Goal: Task Accomplishment & Management: Use online tool/utility

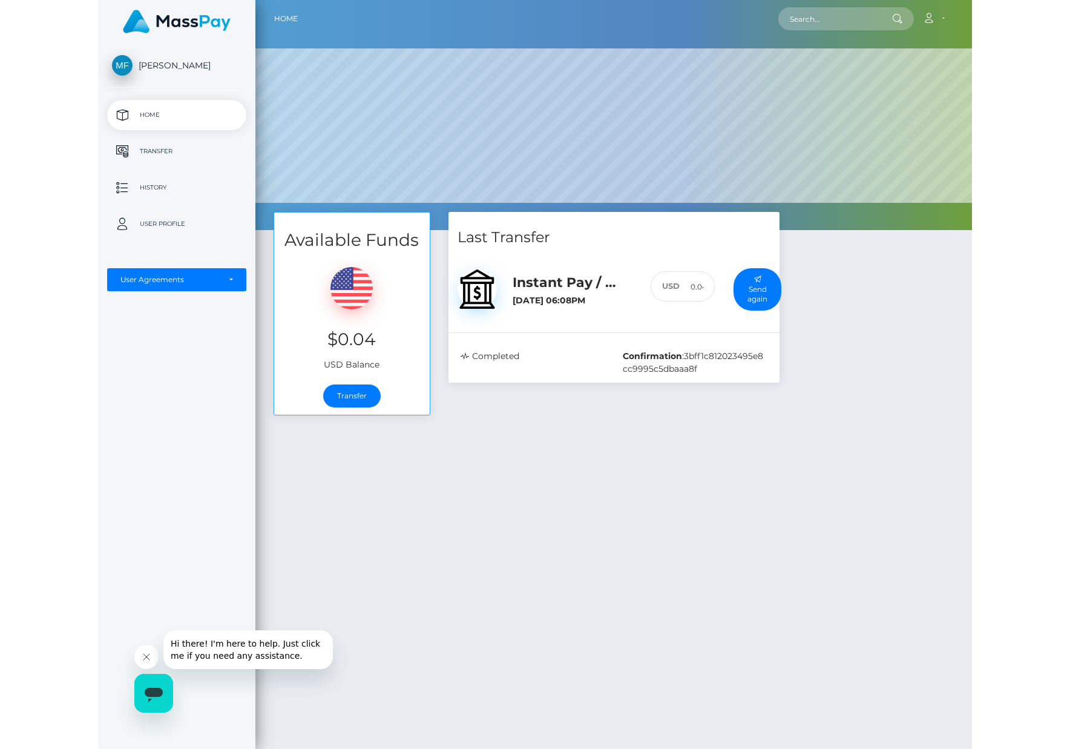
scroll to position [230, 913]
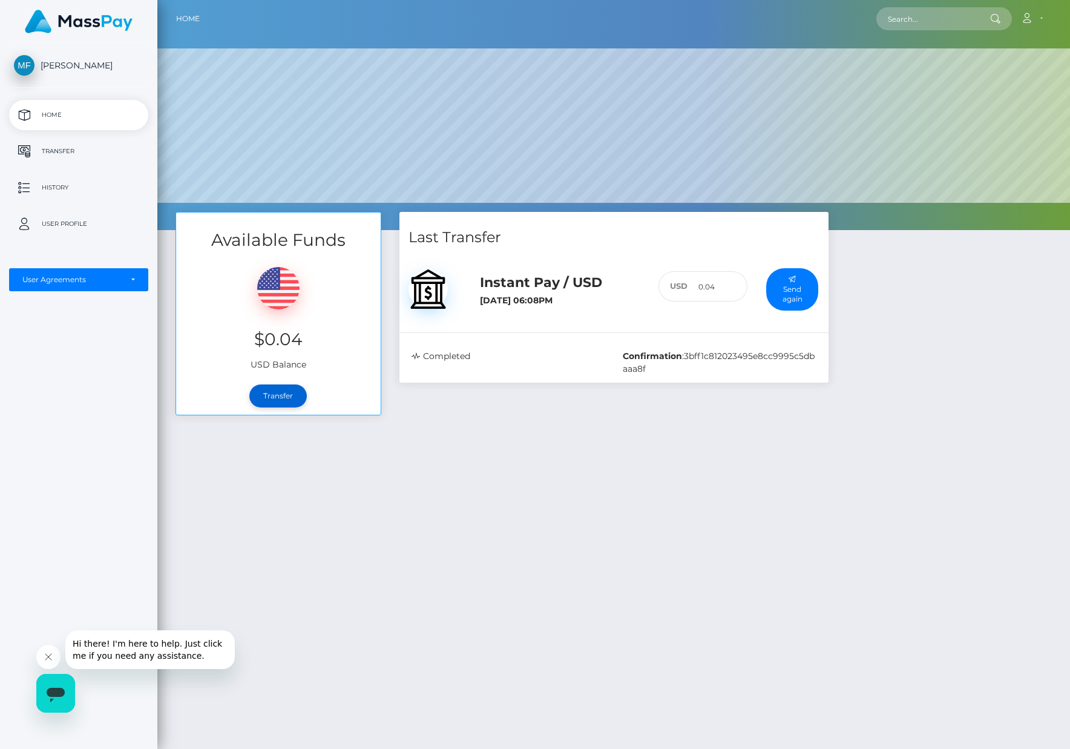
click at [284, 387] on link "Transfer" at bounding box center [278, 395] width 58 height 23
click at [488, 284] on h5 "Instant Pay / USD" at bounding box center [560, 283] width 160 height 19
click at [88, 155] on p "Transfer" at bounding box center [79, 151] width 130 height 18
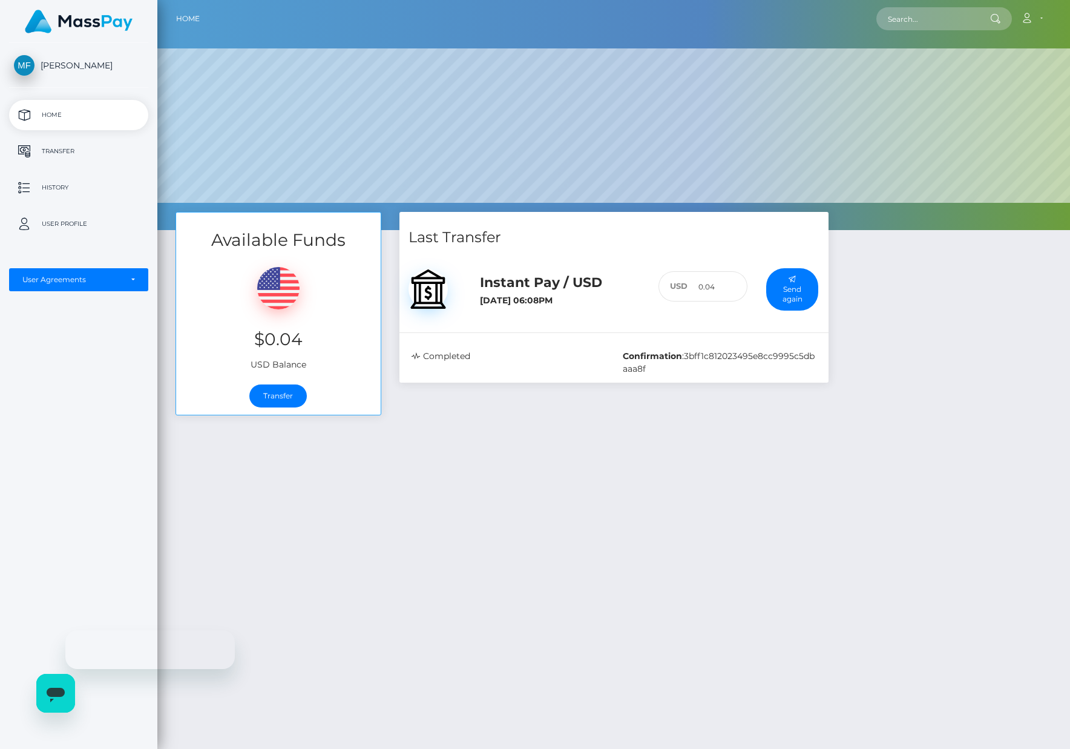
scroll to position [230, 913]
